Goal: Download file/media

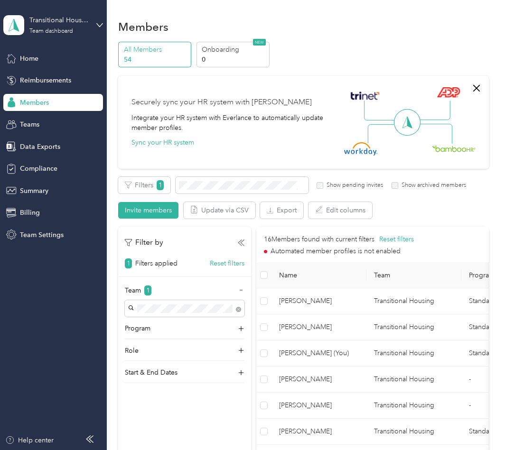
scroll to position [399, 0]
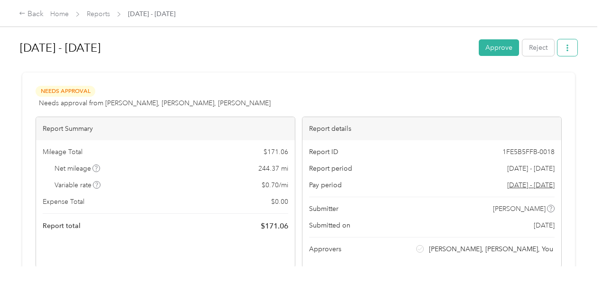
click at [566, 46] on icon "button" at bounding box center [567, 48] width 7 height 7
click at [540, 83] on span "Download" at bounding box center [538, 82] width 31 height 10
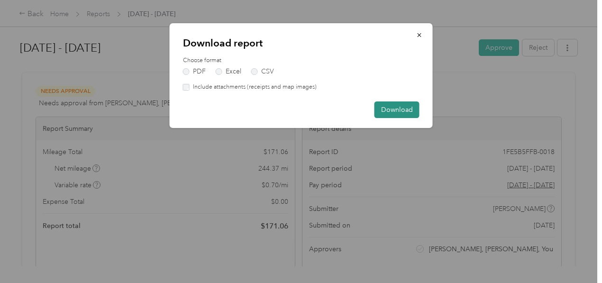
click at [407, 106] on button "Download" at bounding box center [397, 110] width 45 height 17
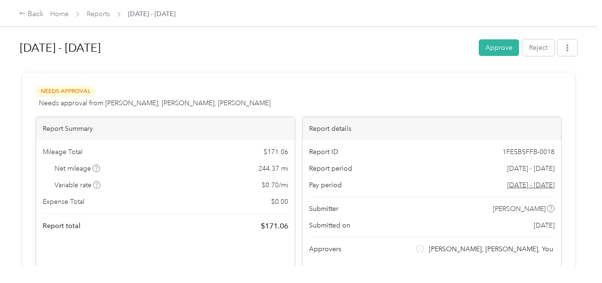
click at [335, 59] on div "[DATE] - [DATE]" at bounding box center [246, 48] width 453 height 25
click at [272, 49] on h1 "[DATE] - [DATE]" at bounding box center [246, 48] width 453 height 23
click at [567, 45] on icon "button" at bounding box center [568, 48] width 2 height 7
click at [545, 80] on span "Download" at bounding box center [538, 82] width 31 height 10
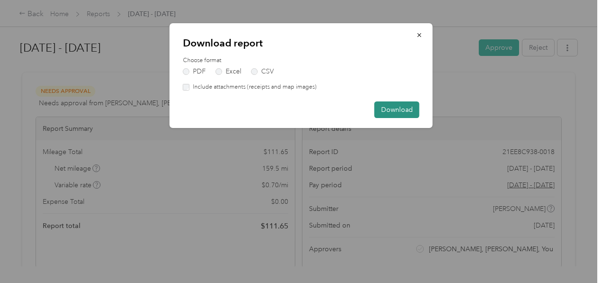
click at [407, 105] on button "Download" at bounding box center [397, 110] width 45 height 17
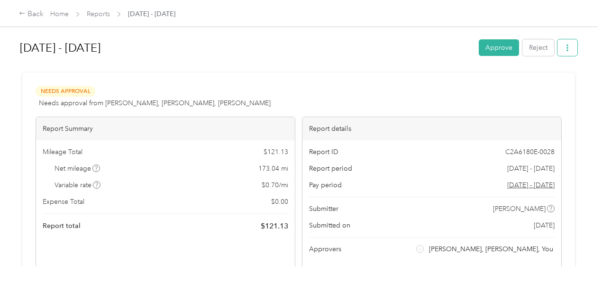
click at [561, 40] on button "button" at bounding box center [568, 47] width 20 height 17
click at [547, 80] on span "Download" at bounding box center [538, 82] width 31 height 10
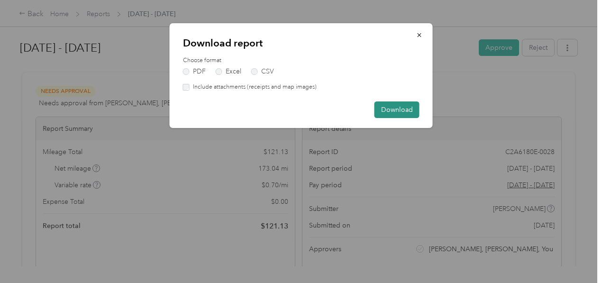
click at [399, 110] on button "Download" at bounding box center [397, 110] width 45 height 17
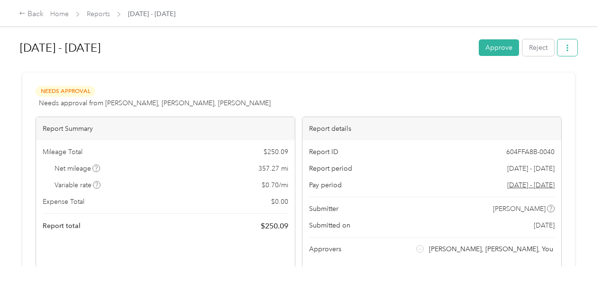
click at [573, 53] on button "button" at bounding box center [568, 47] width 20 height 17
click at [542, 82] on span "Download" at bounding box center [538, 82] width 31 height 10
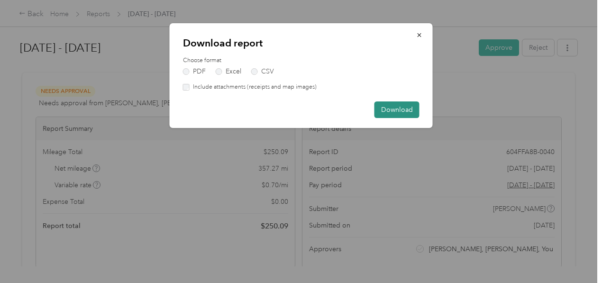
click at [409, 104] on button "Download" at bounding box center [397, 110] width 45 height 17
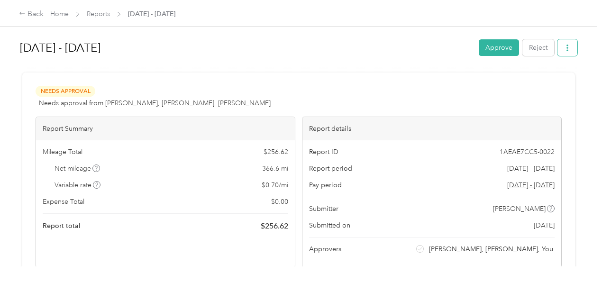
click at [569, 47] on button "button" at bounding box center [568, 47] width 20 height 17
click at [532, 85] on span "Download" at bounding box center [538, 82] width 31 height 10
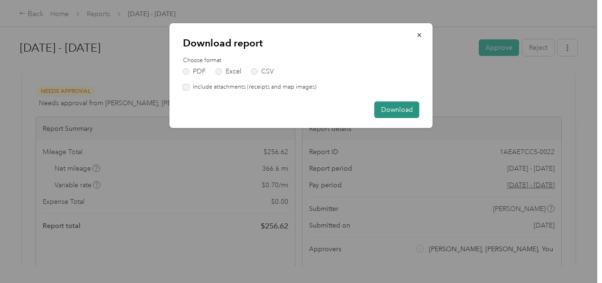
click at [404, 108] on button "Download" at bounding box center [397, 110] width 45 height 17
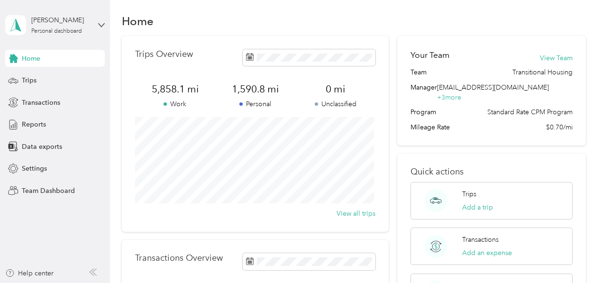
scroll to position [4, 0]
click at [80, 23] on div "[PERSON_NAME]" at bounding box center [60, 20] width 59 height 10
click at [43, 117] on div "Log out" at bounding box center [32, 121] width 37 height 10
